Goal: Information Seeking & Learning: Understand process/instructions

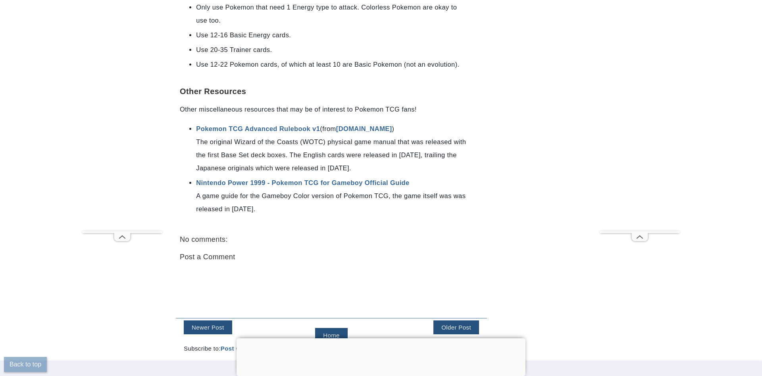
scroll to position [2380, 0]
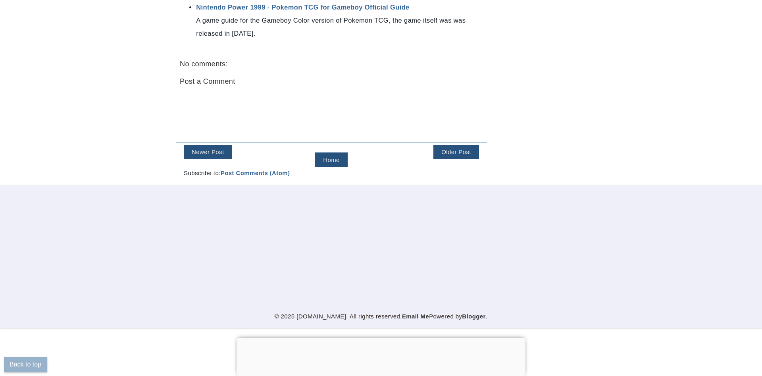
scroll to position [364, 0]
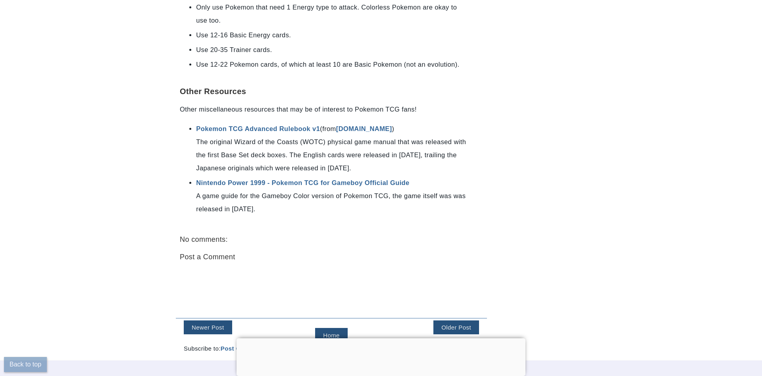
scroll to position [2623, 0]
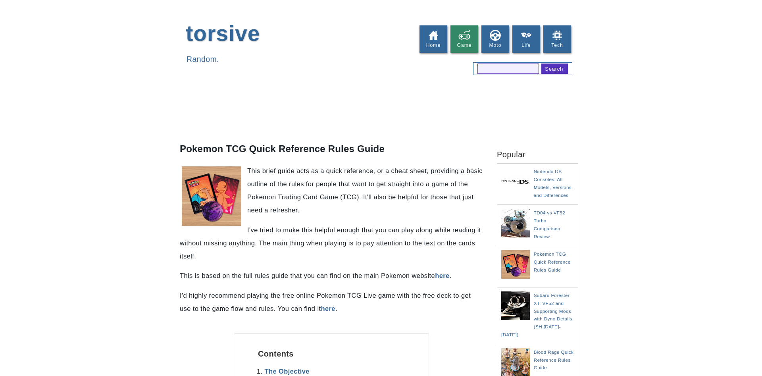
scroll to position [2461, 0]
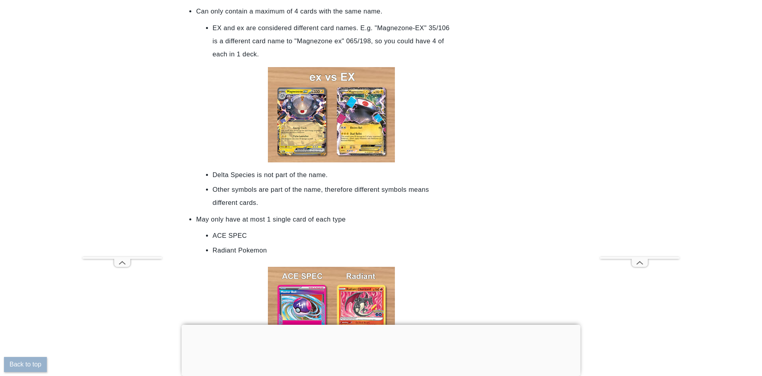
scroll to position [2137, 0]
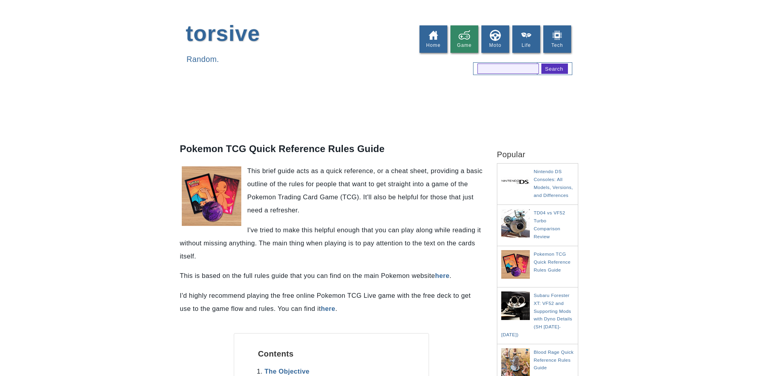
scroll to position [2137, 0]
